Goal: Information Seeking & Learning: Check status

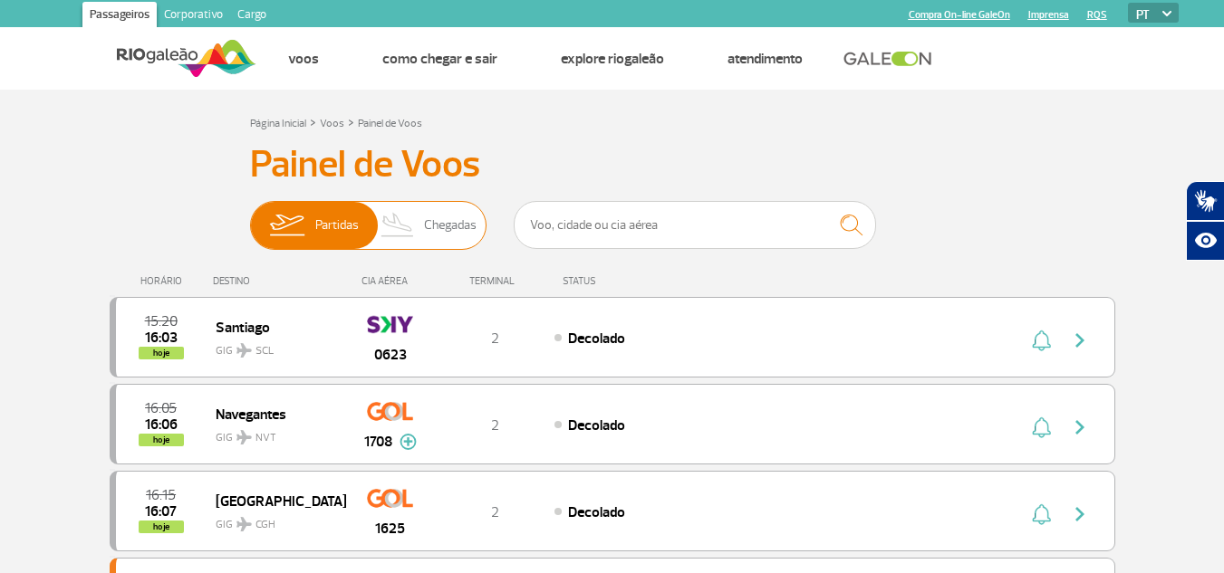
click at [448, 230] on span "Chegadas" at bounding box center [450, 225] width 53 height 47
click at [250, 217] on input "Partidas Chegadas" at bounding box center [250, 217] width 0 height 0
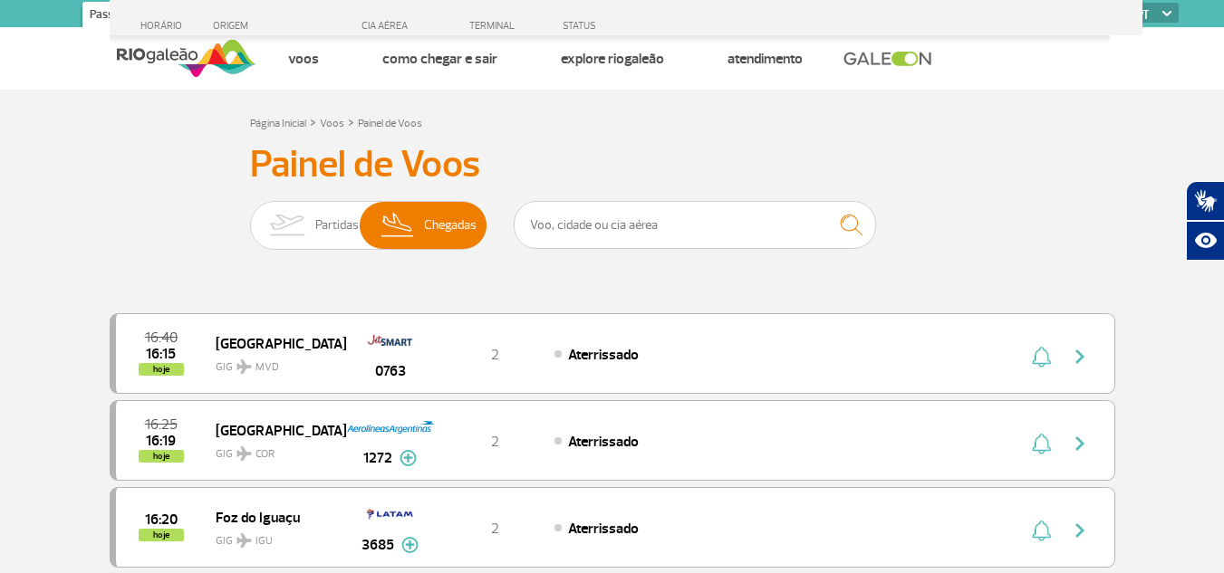
scroll to position [501, 0]
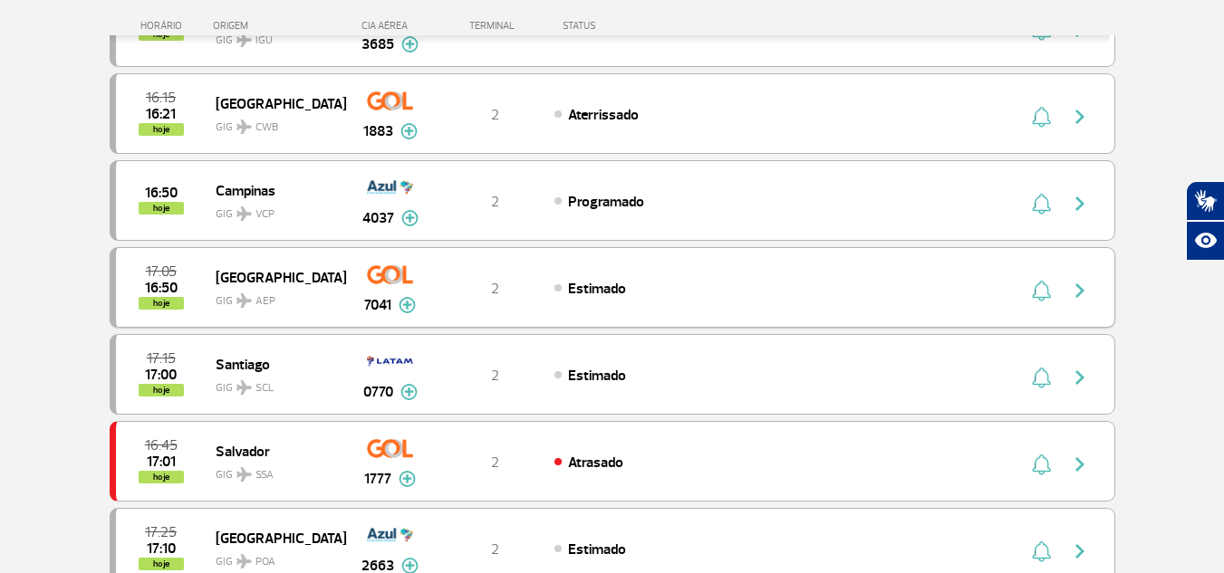
click at [1073, 301] on img "button" at bounding box center [1080, 291] width 22 height 22
click at [253, 270] on span "[GEOGRAPHIC_DATA]" at bounding box center [274, 277] width 116 height 24
click at [157, 306] on span "hoje" at bounding box center [161, 303] width 45 height 13
click at [297, 285] on span "GIG AEP" at bounding box center [274, 297] width 116 height 26
click at [1083, 284] on img "button" at bounding box center [1080, 291] width 22 height 22
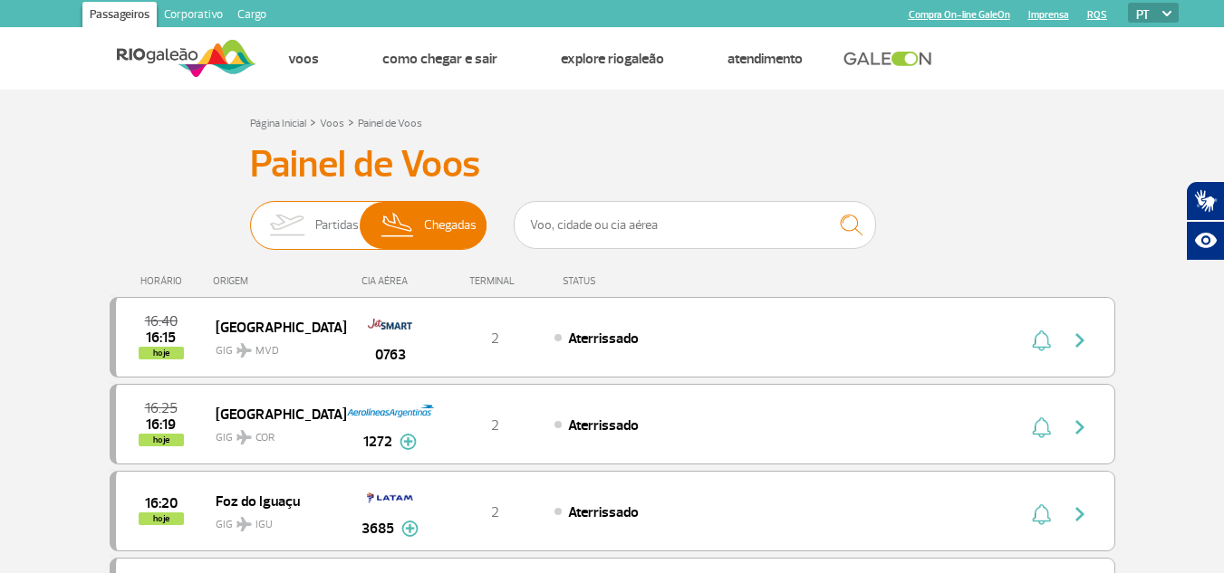
click at [266, 226] on img at bounding box center [286, 225] width 57 height 47
click at [250, 217] on input "Partidas Chegadas" at bounding box center [250, 217] width 0 height 0
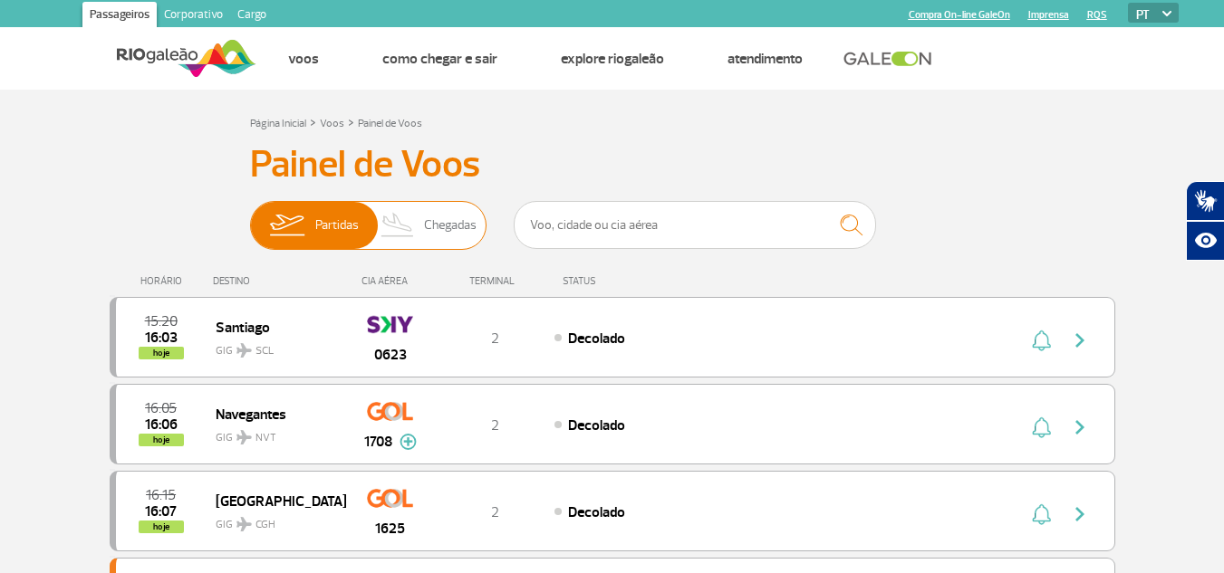
click at [266, 226] on img at bounding box center [286, 225] width 57 height 47
click at [250, 217] on input "Partidas Chegadas" at bounding box center [250, 217] width 0 height 0
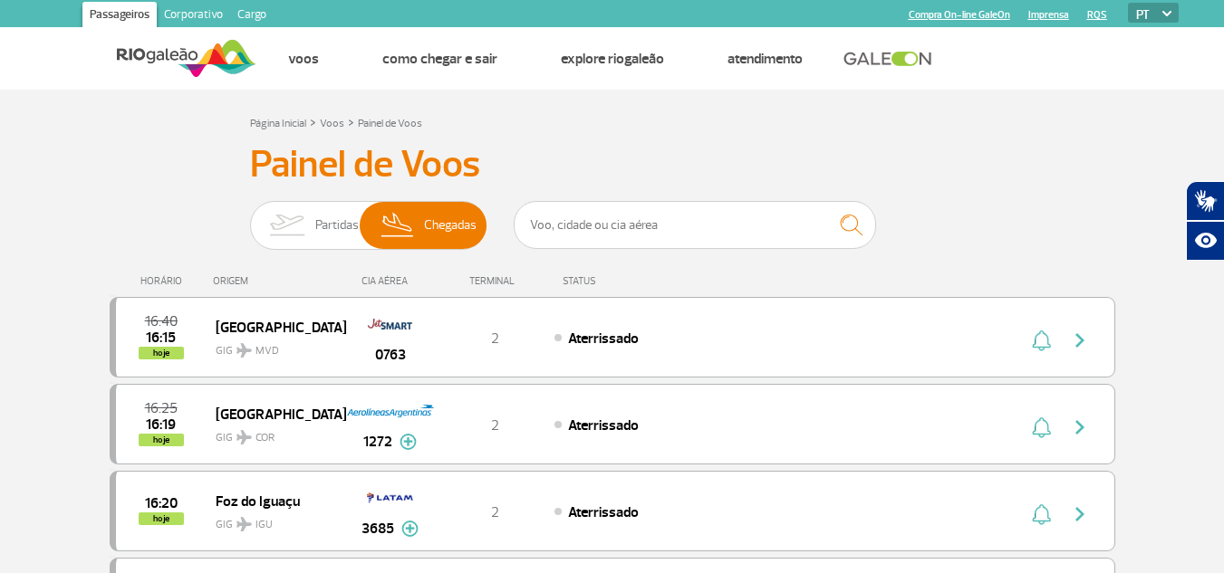
drag, startPoint x: 255, startPoint y: 260, endPoint x: 226, endPoint y: 260, distance: 29.9
click at [226, 260] on div "HORÁRIO ORIGEM CIA AÉREA TERMINAL STATUS" at bounding box center [613, 272] width 1006 height 35
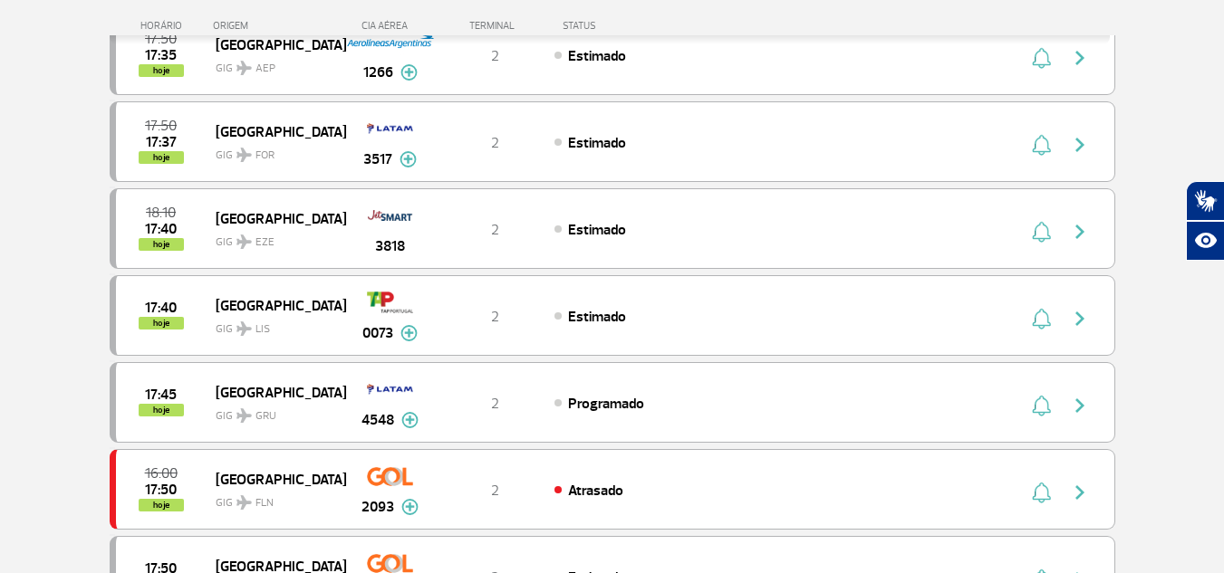
scroll to position [1757, 0]
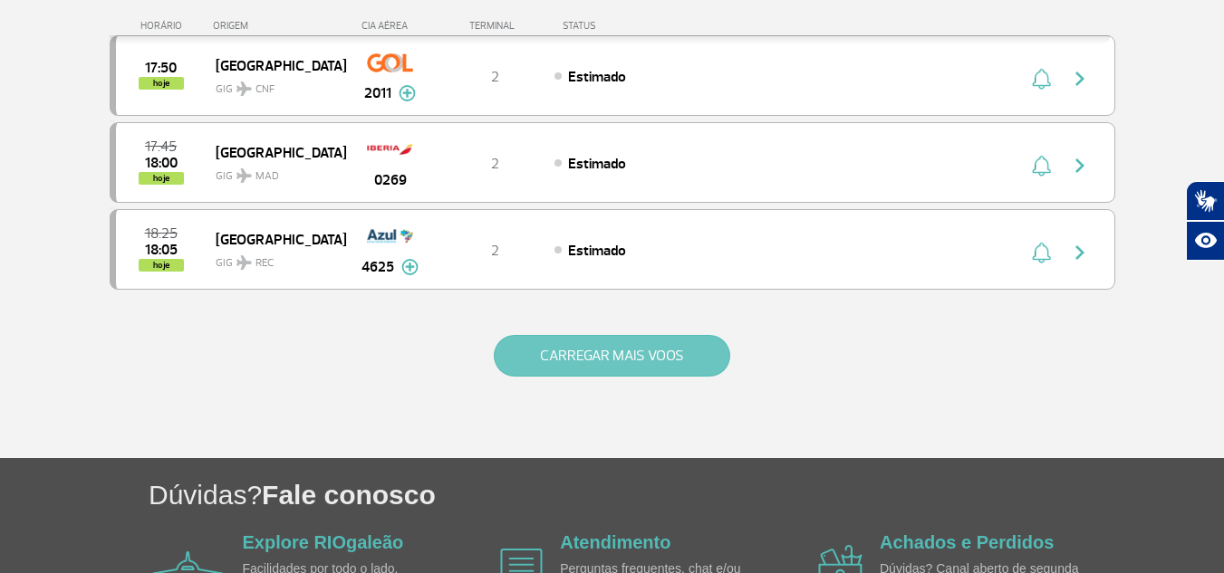
click at [683, 370] on button "CARREGAR MAIS VOOS" at bounding box center [612, 356] width 236 height 42
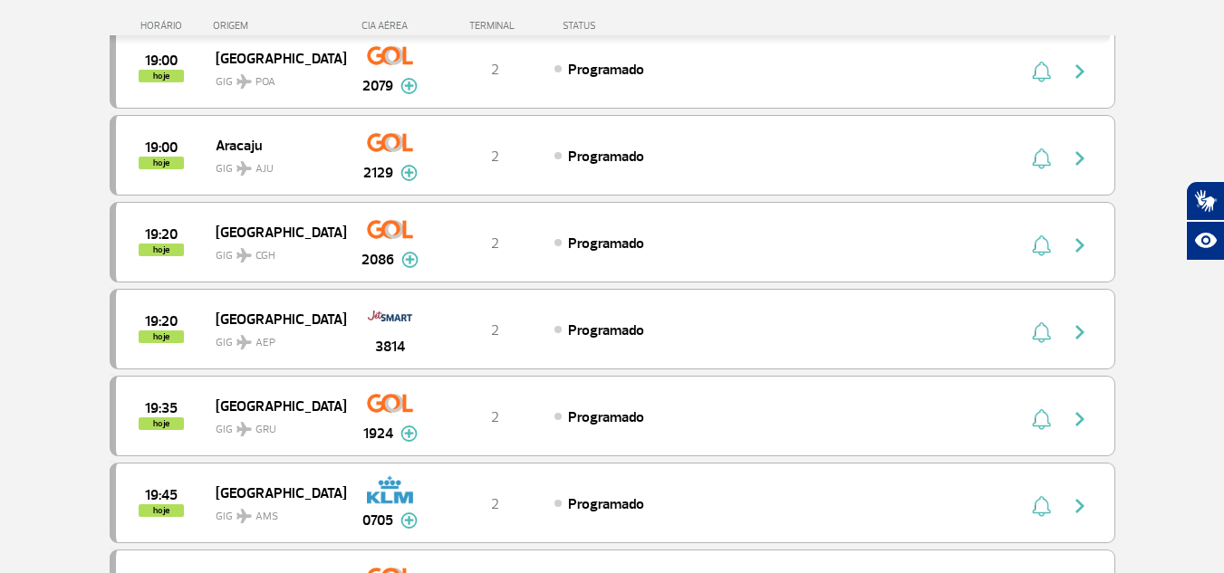
scroll to position [2397, 0]
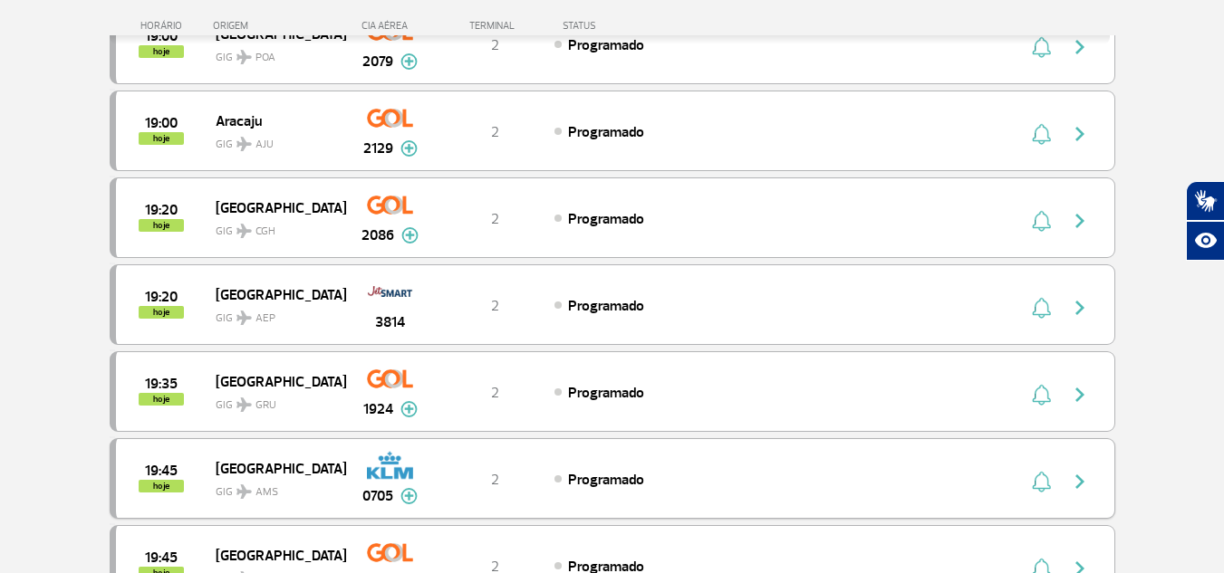
click at [417, 498] on img at bounding box center [408, 496] width 17 height 16
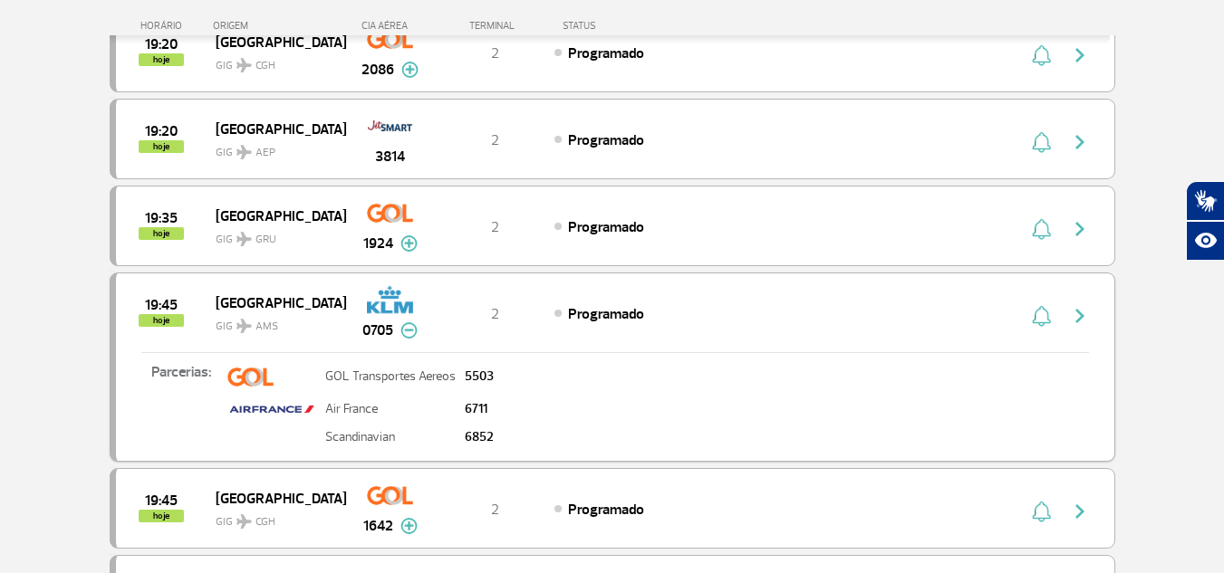
scroll to position [2527, 0]
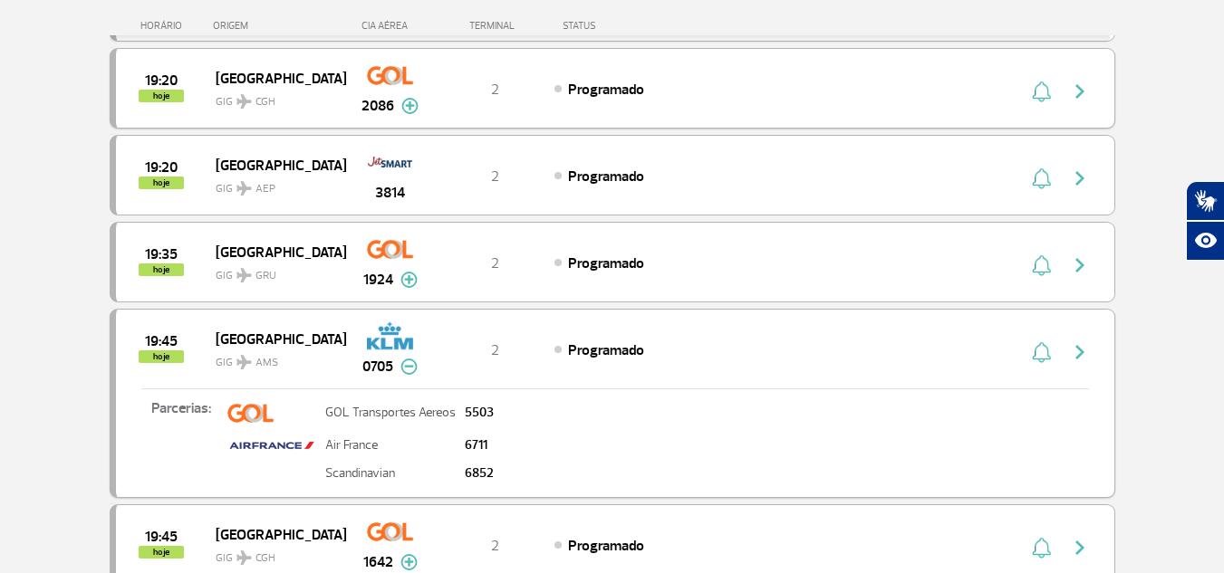
click at [408, 97] on button at bounding box center [409, 106] width 17 height 22
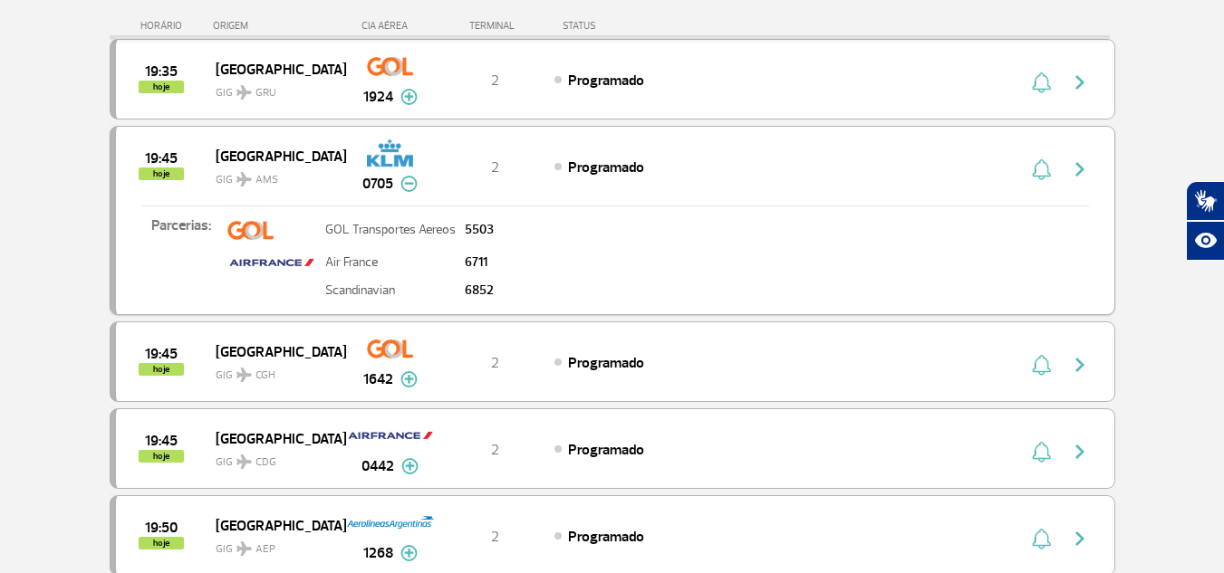
scroll to position [2961, 0]
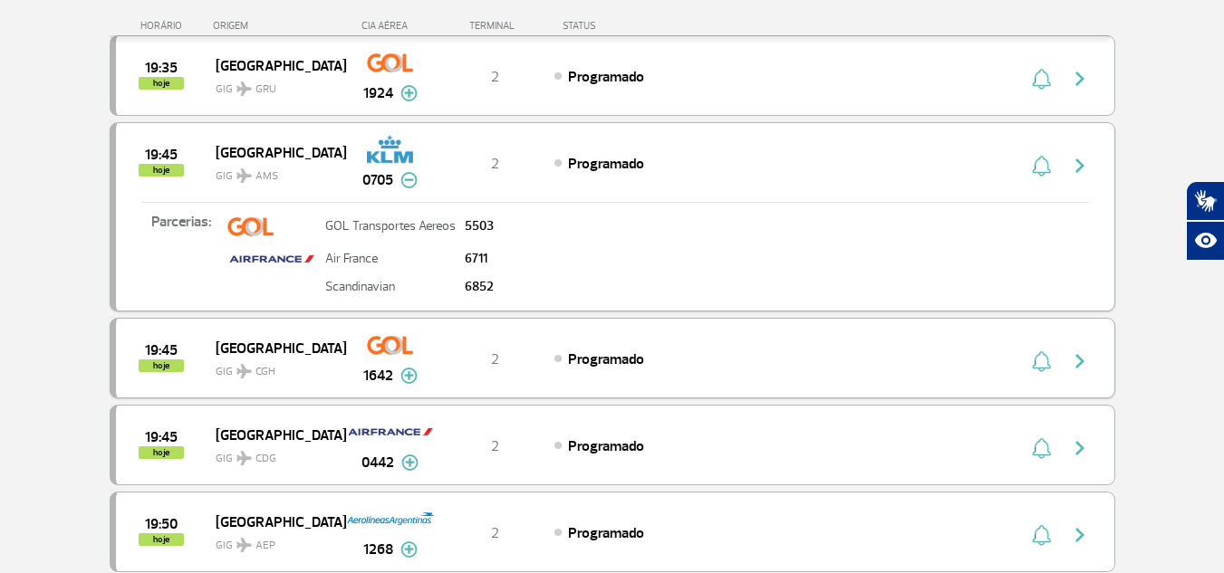
click at [404, 383] on img at bounding box center [408, 376] width 17 height 16
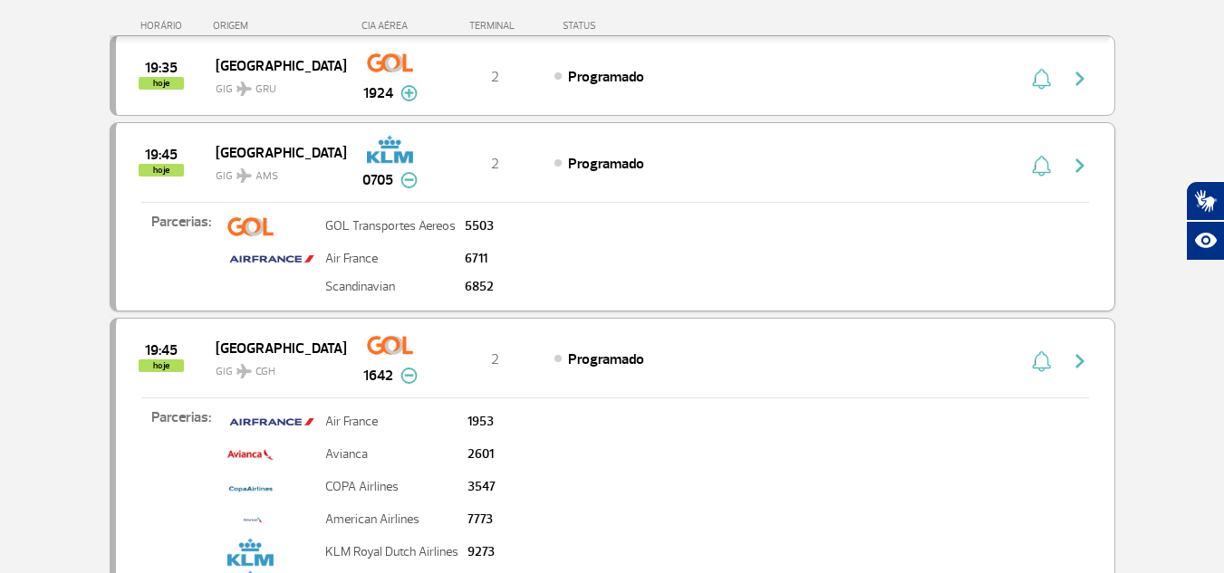
scroll to position [3462, 0]
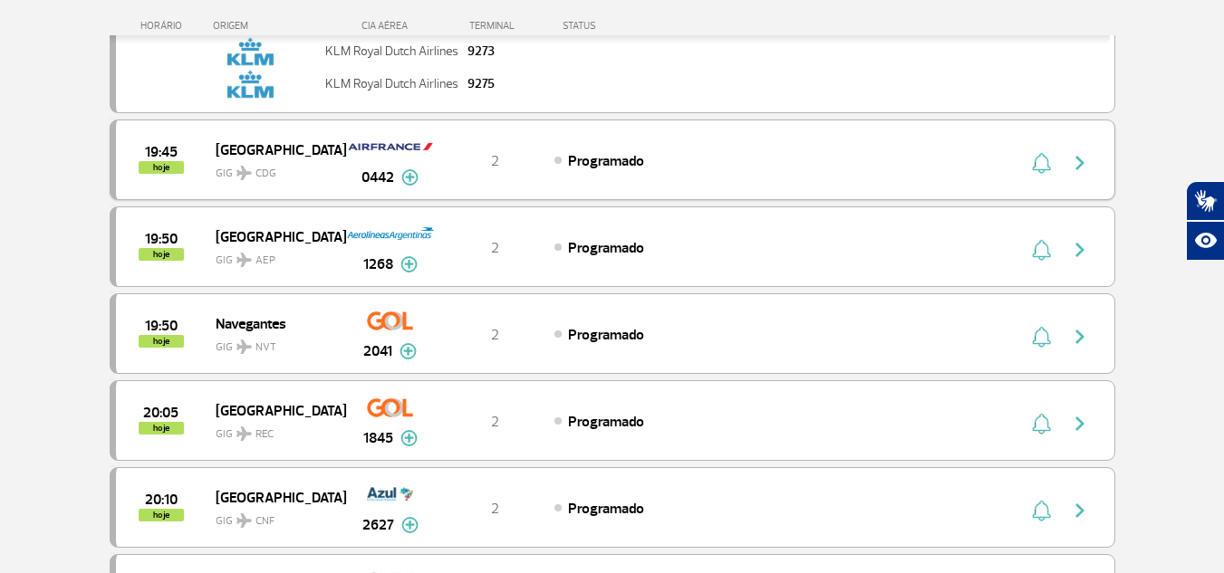
click at [422, 178] on div "0442" at bounding box center [390, 159] width 90 height 57
click at [407, 175] on img at bounding box center [409, 177] width 17 height 16
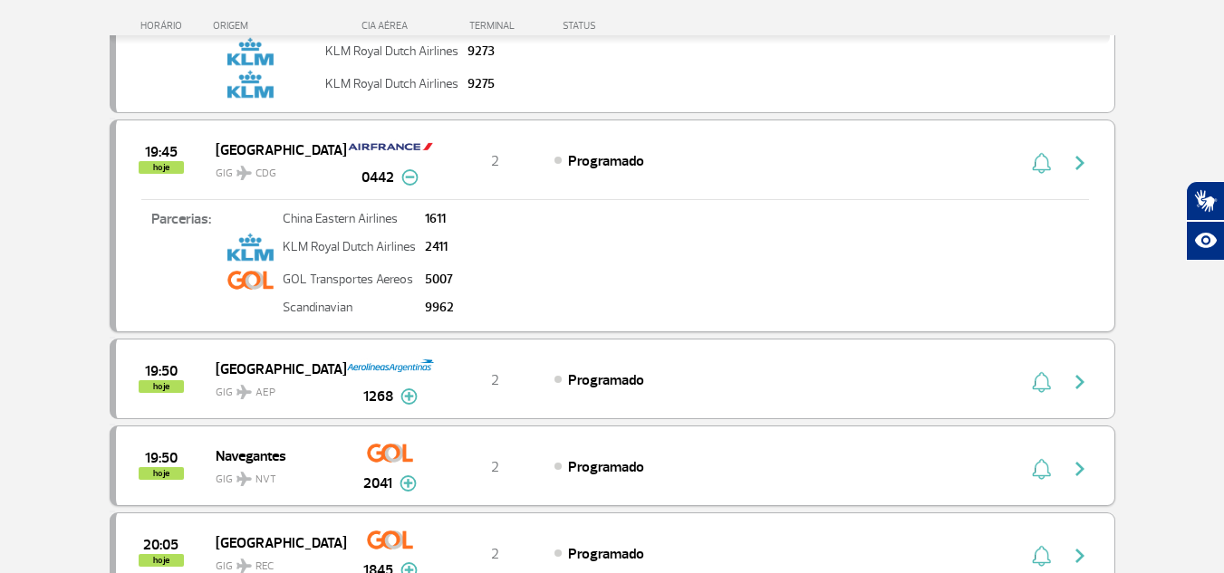
click at [402, 488] on img at bounding box center [408, 484] width 17 height 16
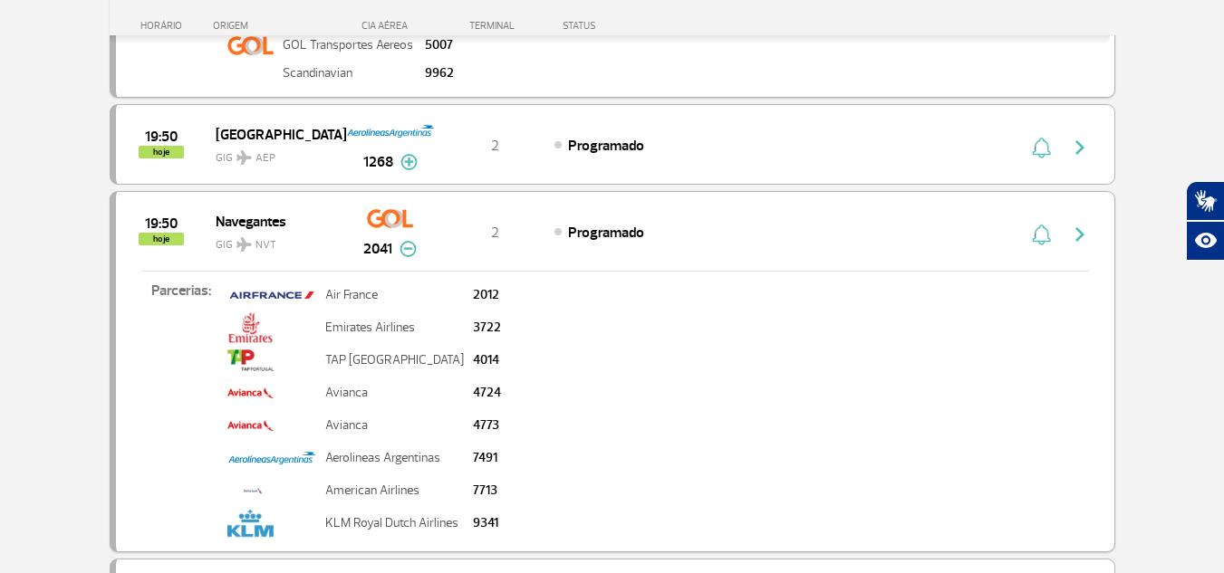
scroll to position [3653, 0]
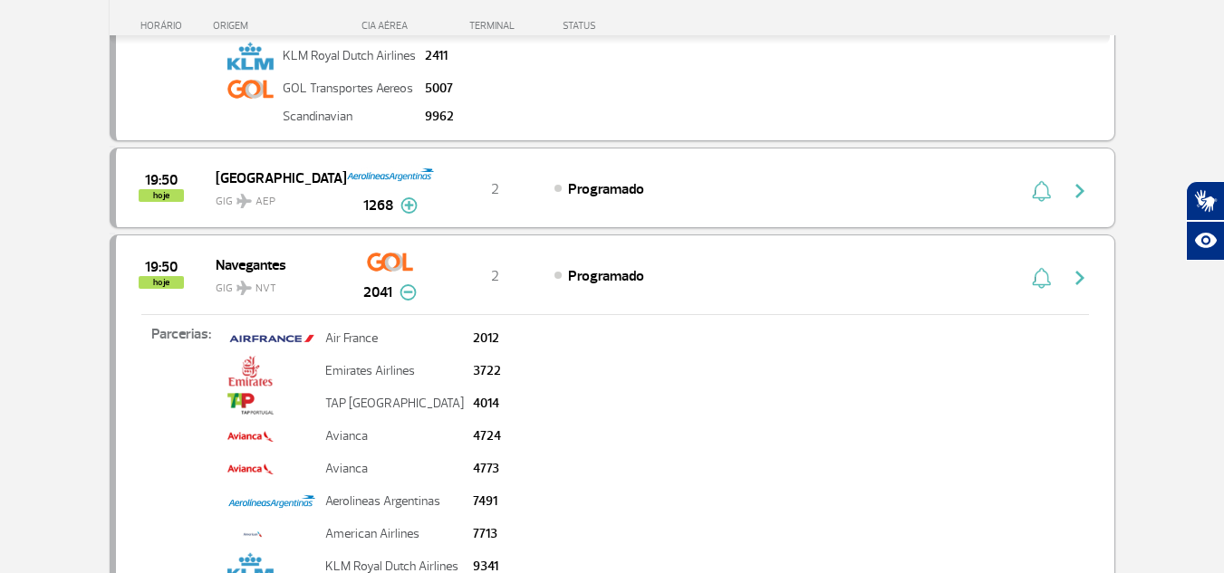
click at [403, 196] on button at bounding box center [408, 206] width 17 height 22
